Goal: Navigation & Orientation: Find specific page/section

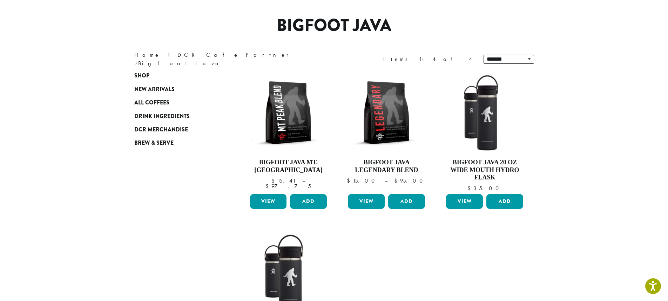
scroll to position [26, 0]
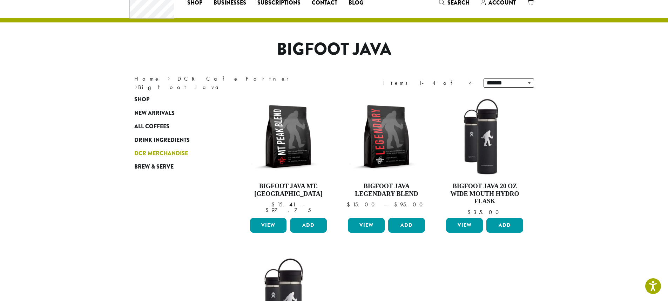
click at [177, 151] on span "DCR Merchandise" at bounding box center [161, 153] width 54 height 9
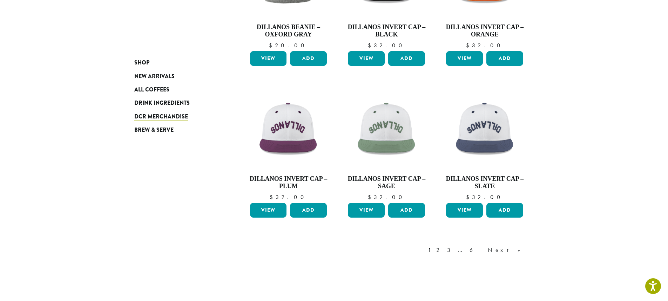
scroll to position [491, 0]
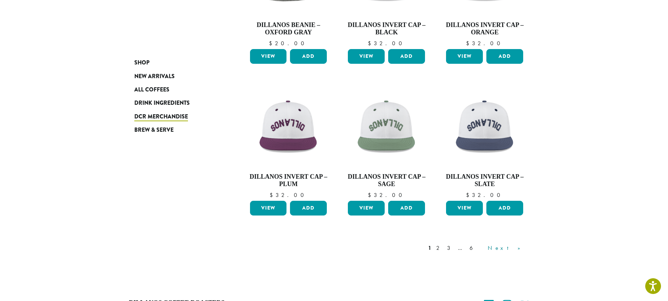
click at [517, 247] on link "Next »" at bounding box center [507, 248] width 40 height 8
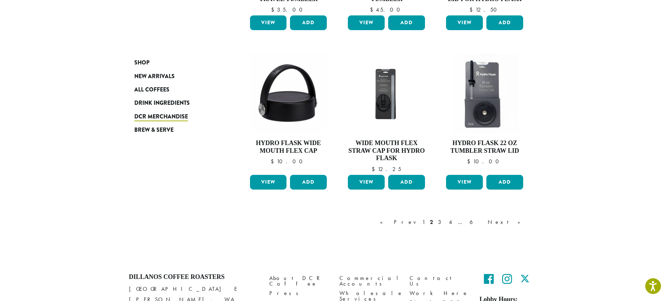
scroll to position [570, 0]
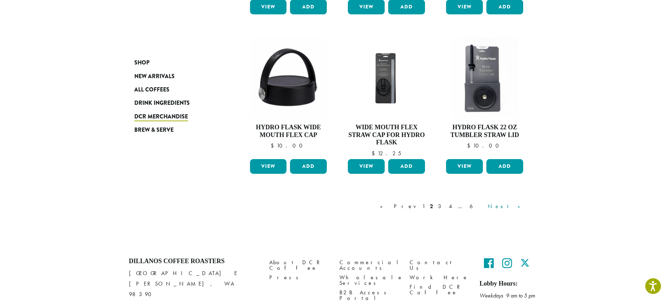
click at [516, 206] on link "Next »" at bounding box center [507, 206] width 40 height 8
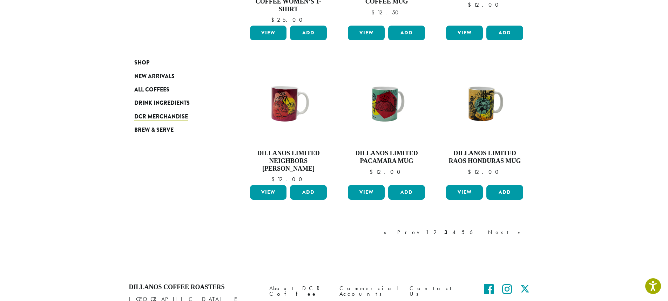
scroll to position [534, 0]
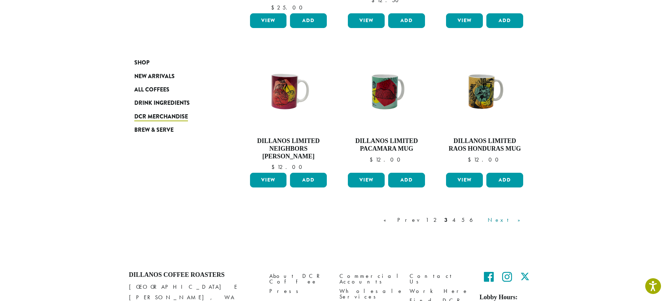
click at [514, 220] on link "Next »" at bounding box center [507, 220] width 40 height 8
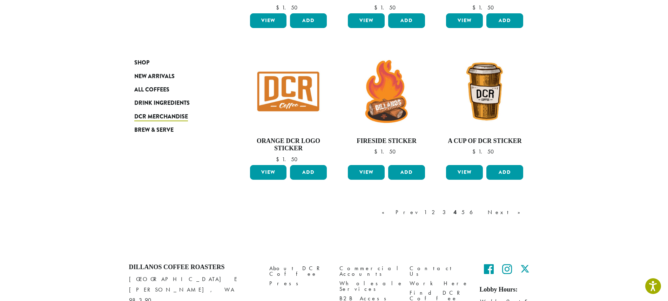
scroll to position [534, 0]
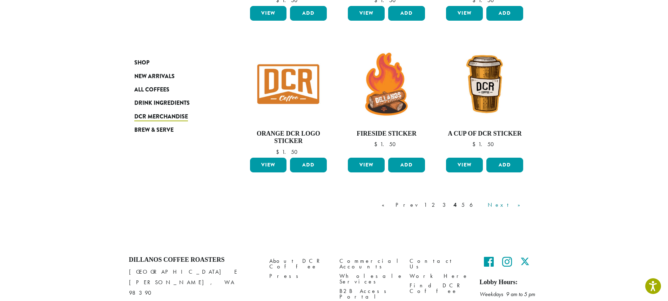
click at [518, 203] on link "Next »" at bounding box center [507, 205] width 40 height 8
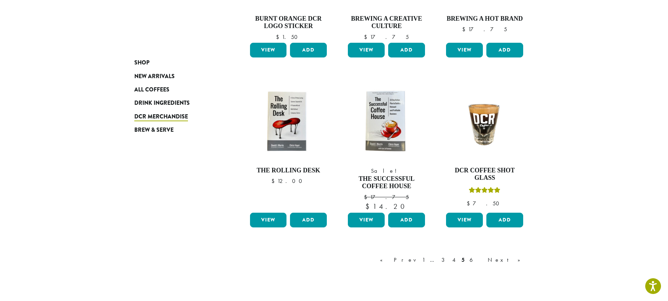
scroll to position [499, 0]
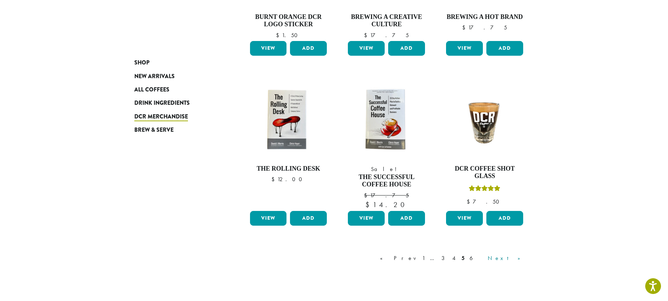
click at [513, 257] on link "Next »" at bounding box center [507, 258] width 40 height 8
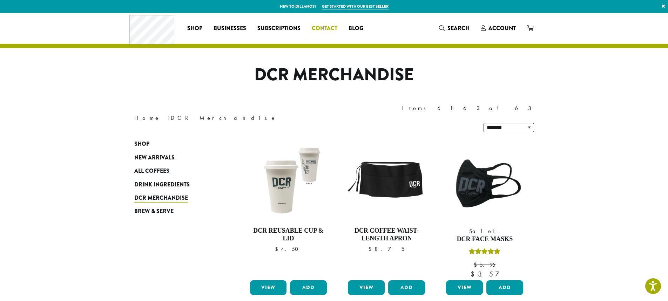
click at [331, 28] on span "Contact" at bounding box center [325, 28] width 26 height 9
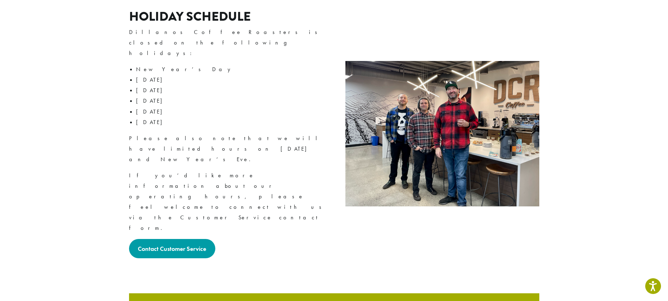
scroll to position [866, 0]
